Goal: Transaction & Acquisition: Purchase product/service

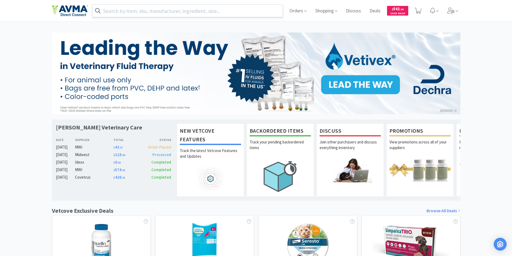
click at [128, 10] on input "text" at bounding box center [187, 11] width 190 height 12
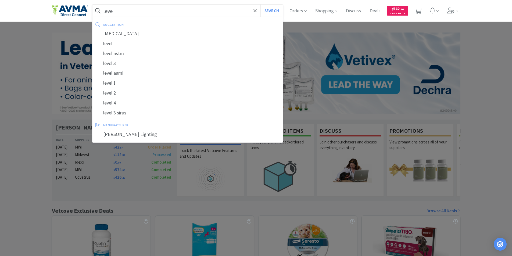
click at [110, 34] on div "[MEDICAL_DATA]" at bounding box center [187, 34] width 190 height 10
type input "[MEDICAL_DATA]"
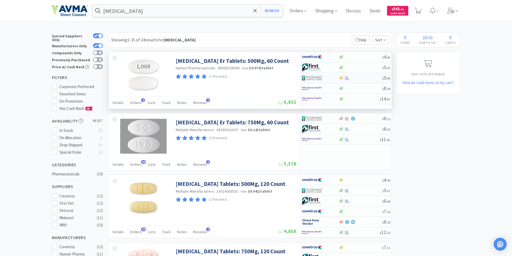
click at [307, 77] on img at bounding box center [312, 78] width 20 height 8
select select "1"
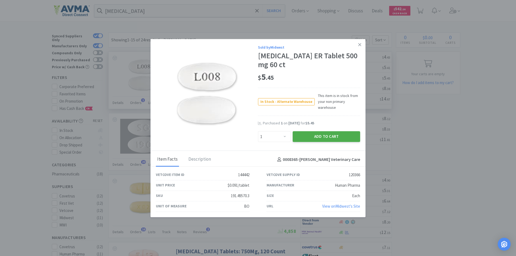
click at [316, 135] on button "Add to Cart" at bounding box center [326, 136] width 67 height 11
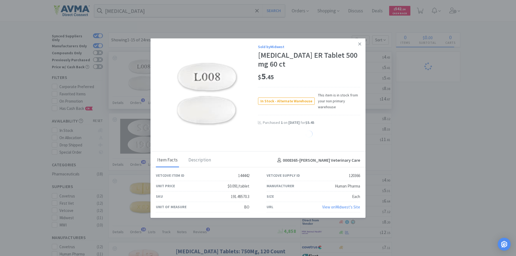
select select "1"
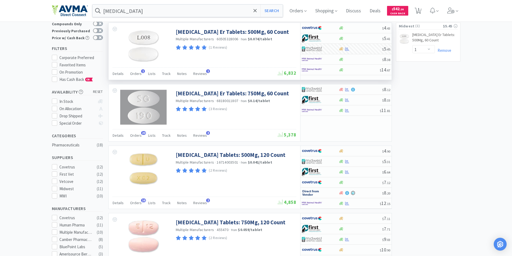
scroll to position [27, 0]
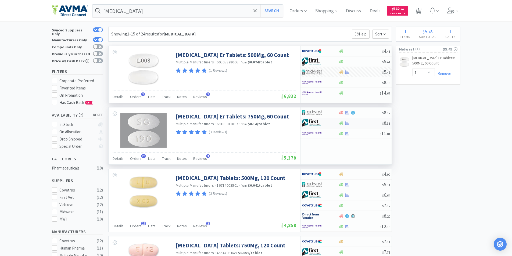
scroll to position [0, 0]
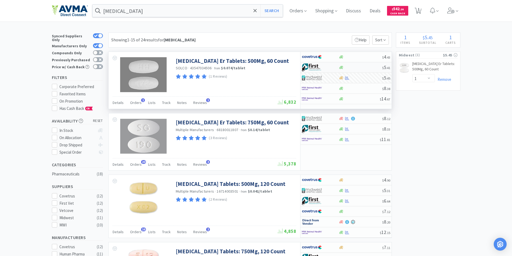
click at [313, 66] on img at bounding box center [312, 67] width 20 height 8
select select "1"
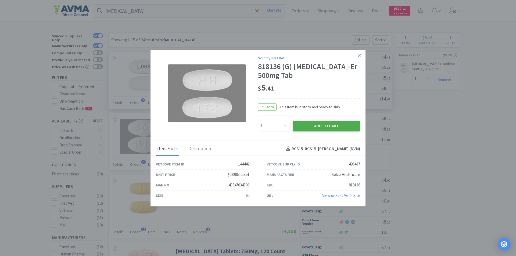
click at [319, 125] on button "Add to Cart" at bounding box center [326, 126] width 67 height 11
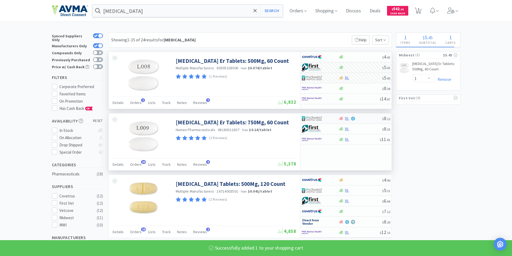
select select "1"
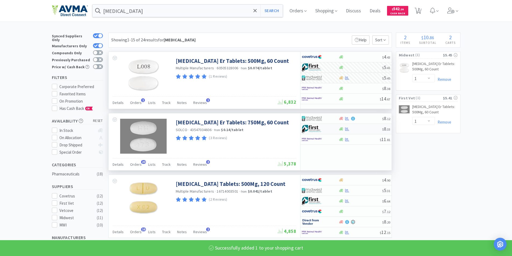
click at [313, 128] on img at bounding box center [312, 129] width 20 height 8
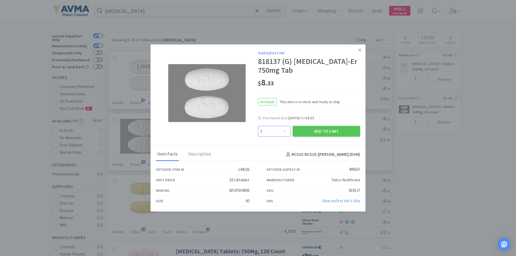
click at [285, 130] on select "Enter Quantity 1 2 3 4 5 6 7 8 9 10 11 12 13 14 15 16 17 18 19 20 Enter Quantity" at bounding box center [274, 131] width 33 height 11
select select "2"
click at [258, 126] on select "Enter Quantity 1 2 3 4 5 6 7 8 9 10 11 12 13 14 15 16 17 18 19 20 Enter Quantity" at bounding box center [274, 131] width 33 height 11
click at [325, 129] on button "Add to Cart" at bounding box center [326, 131] width 67 height 11
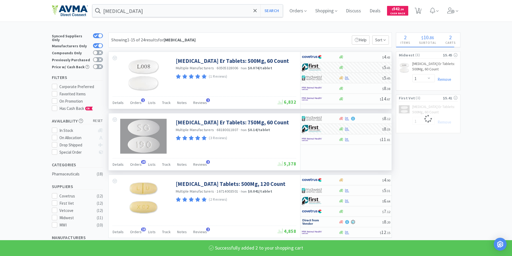
select select "2"
click at [445, 78] on link "Remove" at bounding box center [443, 79] width 16 height 5
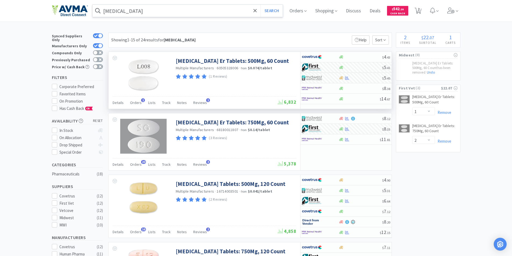
click at [145, 10] on input "[MEDICAL_DATA]" at bounding box center [187, 11] width 190 height 12
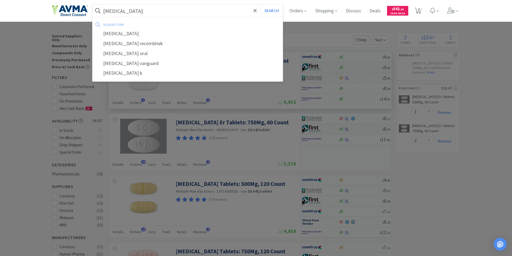
type input "[MEDICAL_DATA]"
click at [260, 5] on button "Search" at bounding box center [271, 11] width 22 height 12
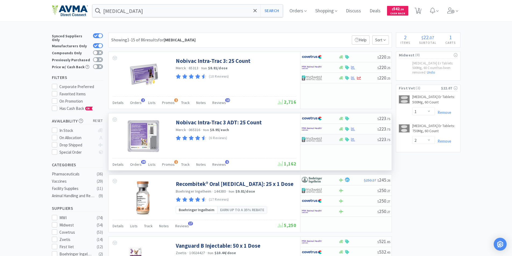
click at [310, 139] on img at bounding box center [312, 139] width 20 height 8
select select "1"
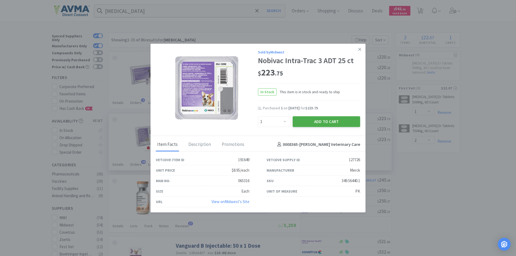
click at [314, 119] on button "Add to Cart" at bounding box center [326, 121] width 67 height 11
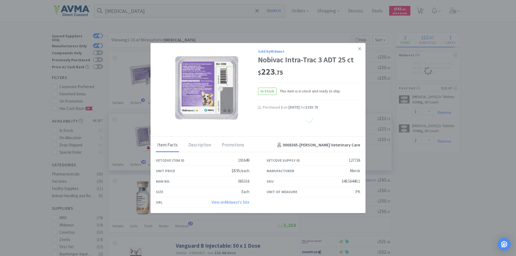
select select "1"
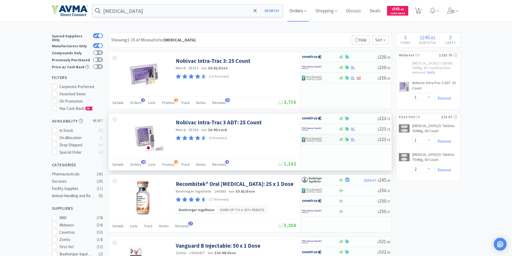
click at [298, 10] on span "Orders" at bounding box center [297, 10] width 21 height 21
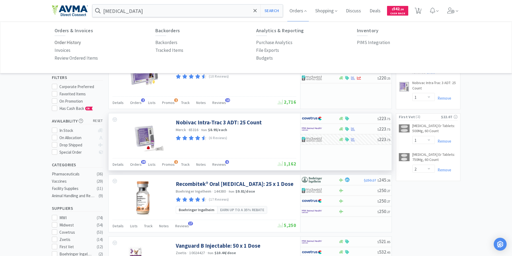
click at [67, 43] on p "Order History" at bounding box center [68, 42] width 26 height 7
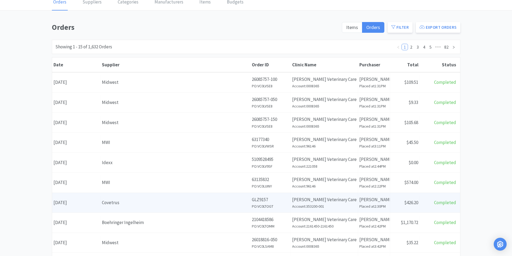
scroll to position [54, 0]
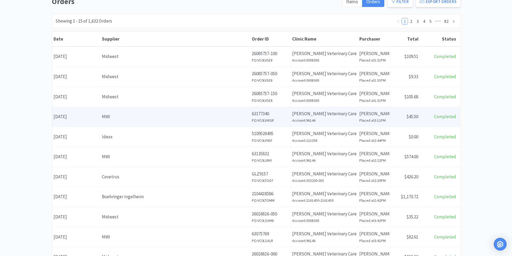
click at [78, 117] on div "Date [DATE]" at bounding box center [76, 117] width 48 height 14
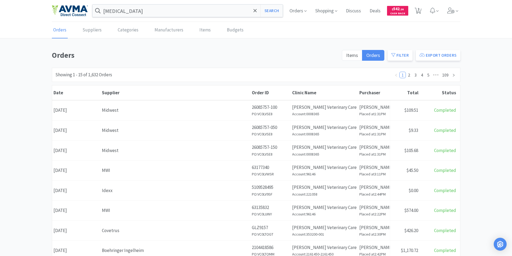
scroll to position [54, 0]
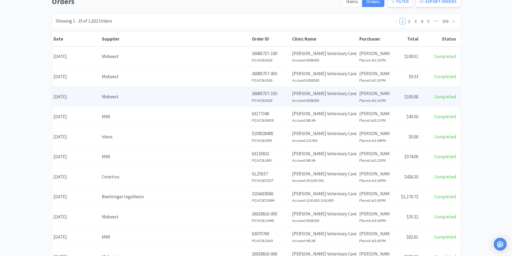
click at [77, 98] on div "Date [DATE]" at bounding box center [76, 97] width 48 height 14
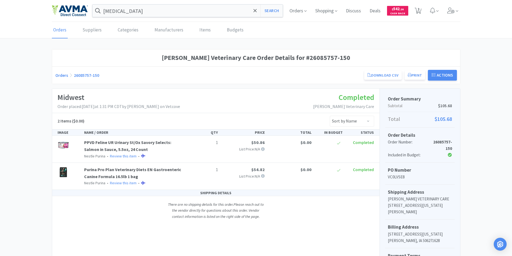
scroll to position [54, 0]
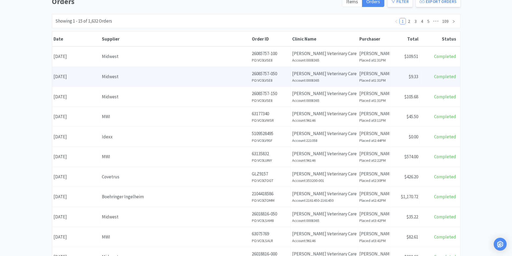
click at [78, 77] on div "Date [DATE]" at bounding box center [76, 77] width 48 height 14
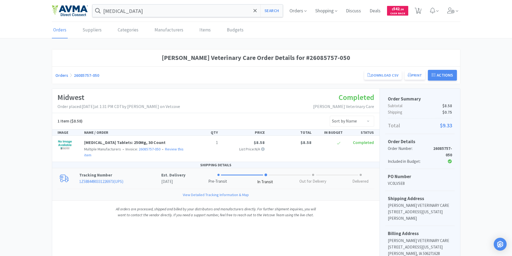
click at [105, 180] on link "1Z5884490331226973 ( UPS )" at bounding box center [101, 181] width 44 height 5
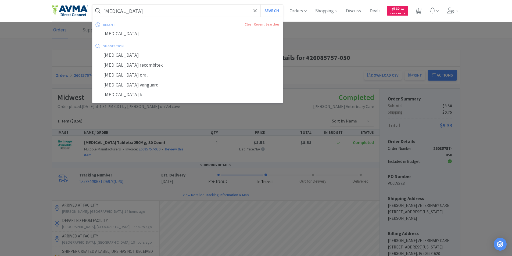
click at [143, 11] on input "[MEDICAL_DATA]" at bounding box center [187, 11] width 190 height 12
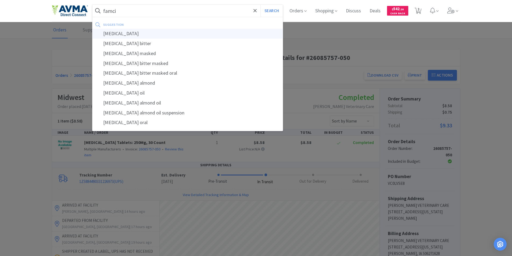
click at [112, 34] on div "[MEDICAL_DATA]" at bounding box center [187, 34] width 190 height 10
type input "[MEDICAL_DATA]"
select select "1"
select select "2"
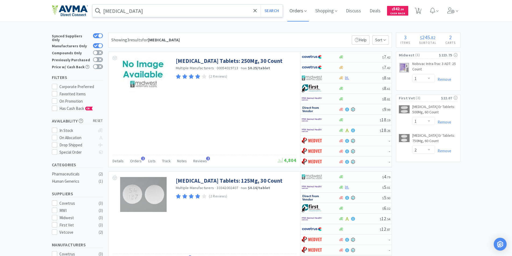
click at [295, 11] on span "Orders" at bounding box center [297, 10] width 21 height 21
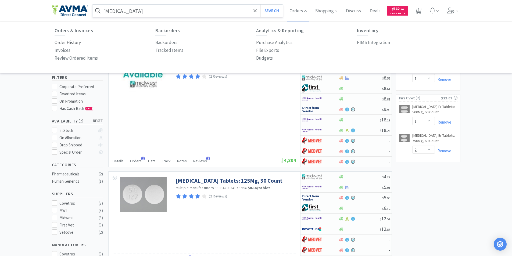
click at [61, 45] on p "Order History" at bounding box center [68, 42] width 26 height 7
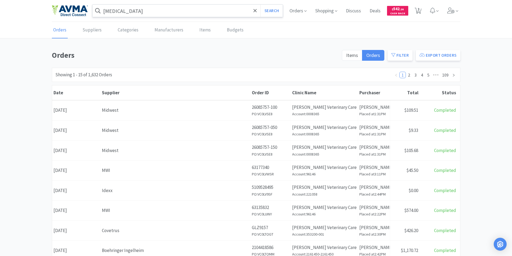
click at [74, 110] on div "Date [DATE]" at bounding box center [76, 110] width 48 height 14
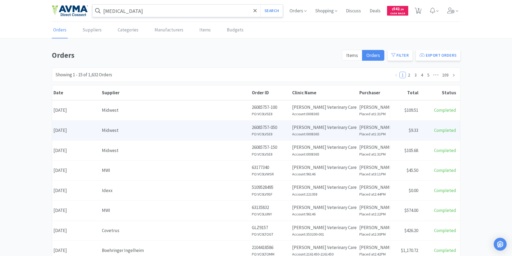
click at [67, 128] on div "Date [DATE]" at bounding box center [76, 131] width 48 height 14
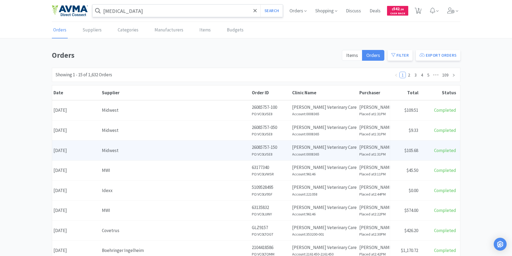
click at [69, 149] on div "Date [DATE]" at bounding box center [76, 151] width 48 height 14
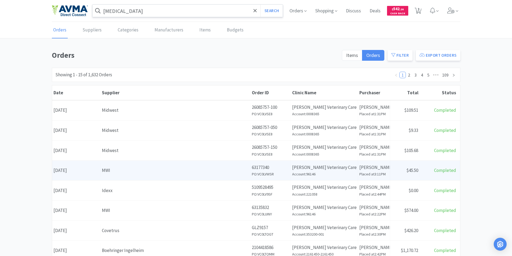
click at [71, 170] on div "Date [DATE]" at bounding box center [76, 171] width 48 height 14
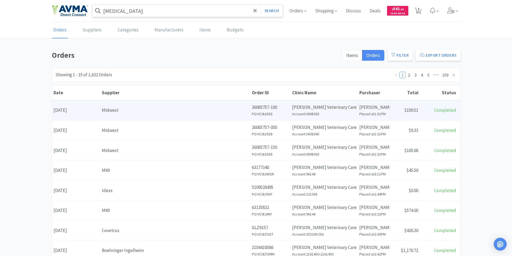
click at [67, 111] on div "Date [DATE]" at bounding box center [76, 110] width 48 height 14
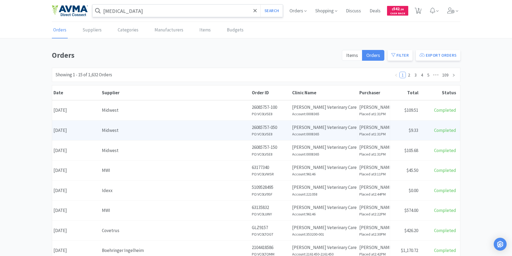
click at [72, 129] on div "Date [DATE]" at bounding box center [76, 131] width 48 height 14
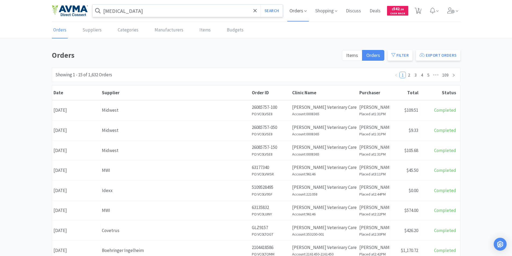
click at [294, 12] on span "Orders" at bounding box center [297, 10] width 21 height 21
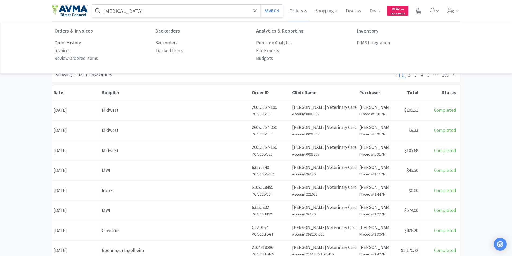
click at [63, 42] on p "Order History" at bounding box center [68, 42] width 26 height 7
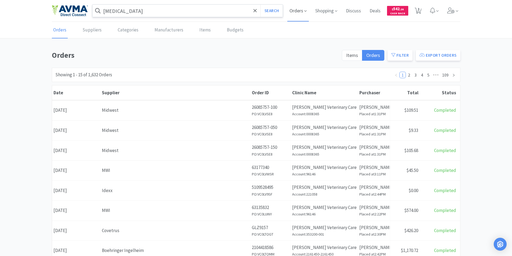
click at [292, 10] on span "Orders" at bounding box center [297, 10] width 21 height 21
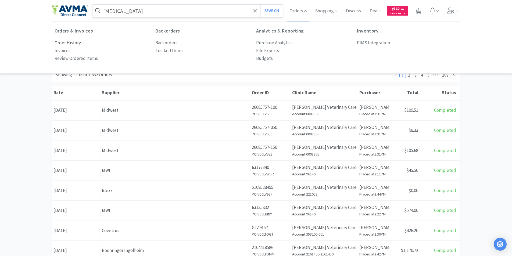
click at [69, 42] on p "Order History" at bounding box center [68, 42] width 26 height 7
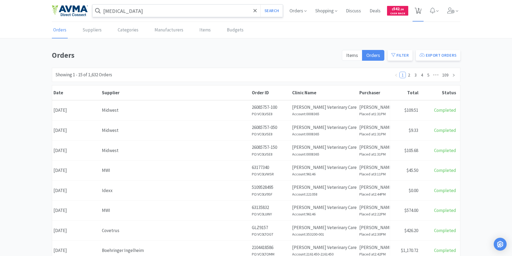
click at [418, 9] on span "3" at bounding box center [419, 8] width 2 height 21
select select "1"
select select "2"
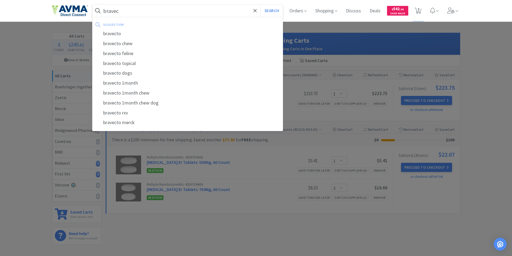
click at [112, 33] on div "bravecto" at bounding box center [187, 34] width 190 height 10
type input "bravecto"
select select "1"
select select "2"
